Goal: Navigation & Orientation: Find specific page/section

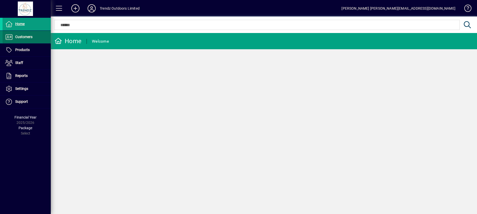
click at [23, 35] on span "Customers" at bounding box center [23, 37] width 17 height 4
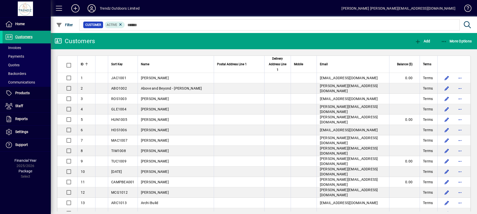
click at [92, 10] on icon at bounding box center [92, 8] width 10 height 8
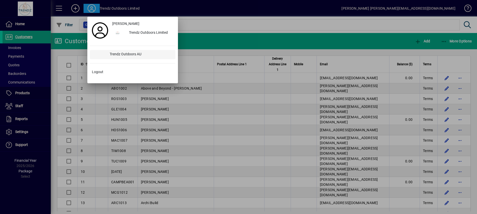
click at [126, 54] on div "Trendz Outdoors AU" at bounding box center [141, 54] width 70 height 9
